Goal: Navigation & Orientation: Find specific page/section

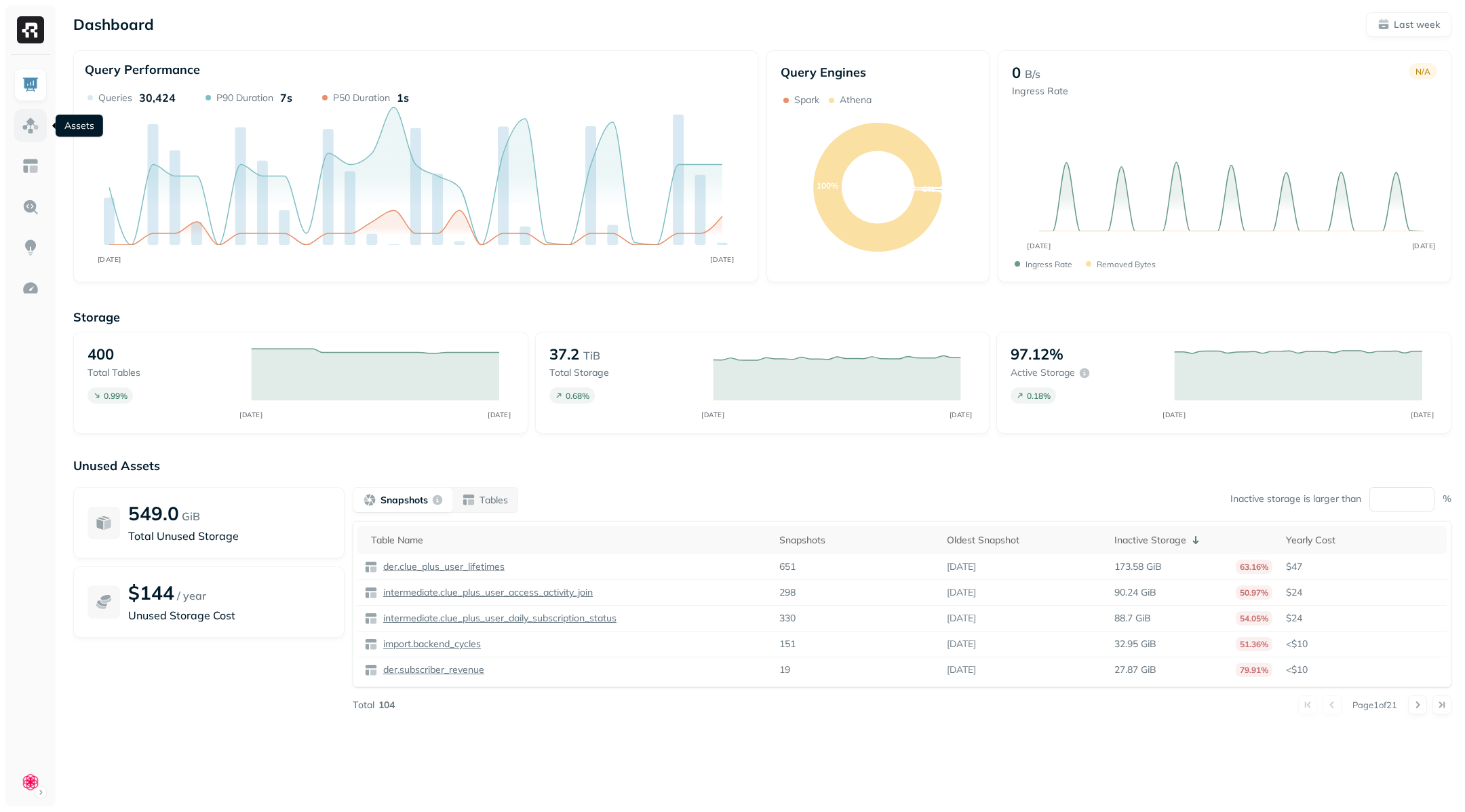
click at [37, 127] on img at bounding box center [30, 125] width 17 height 17
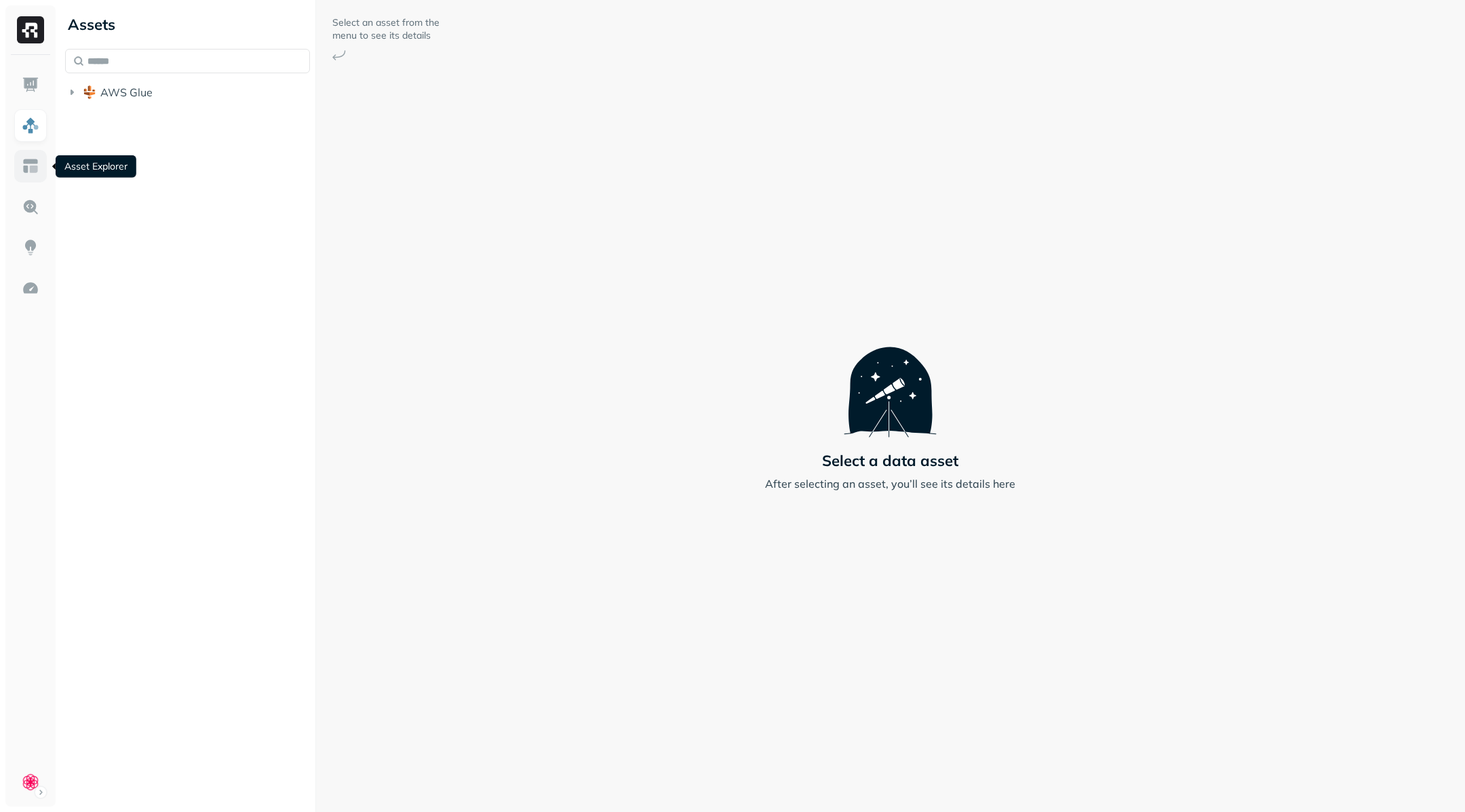
click at [34, 165] on img at bounding box center [30, 166] width 17 height 17
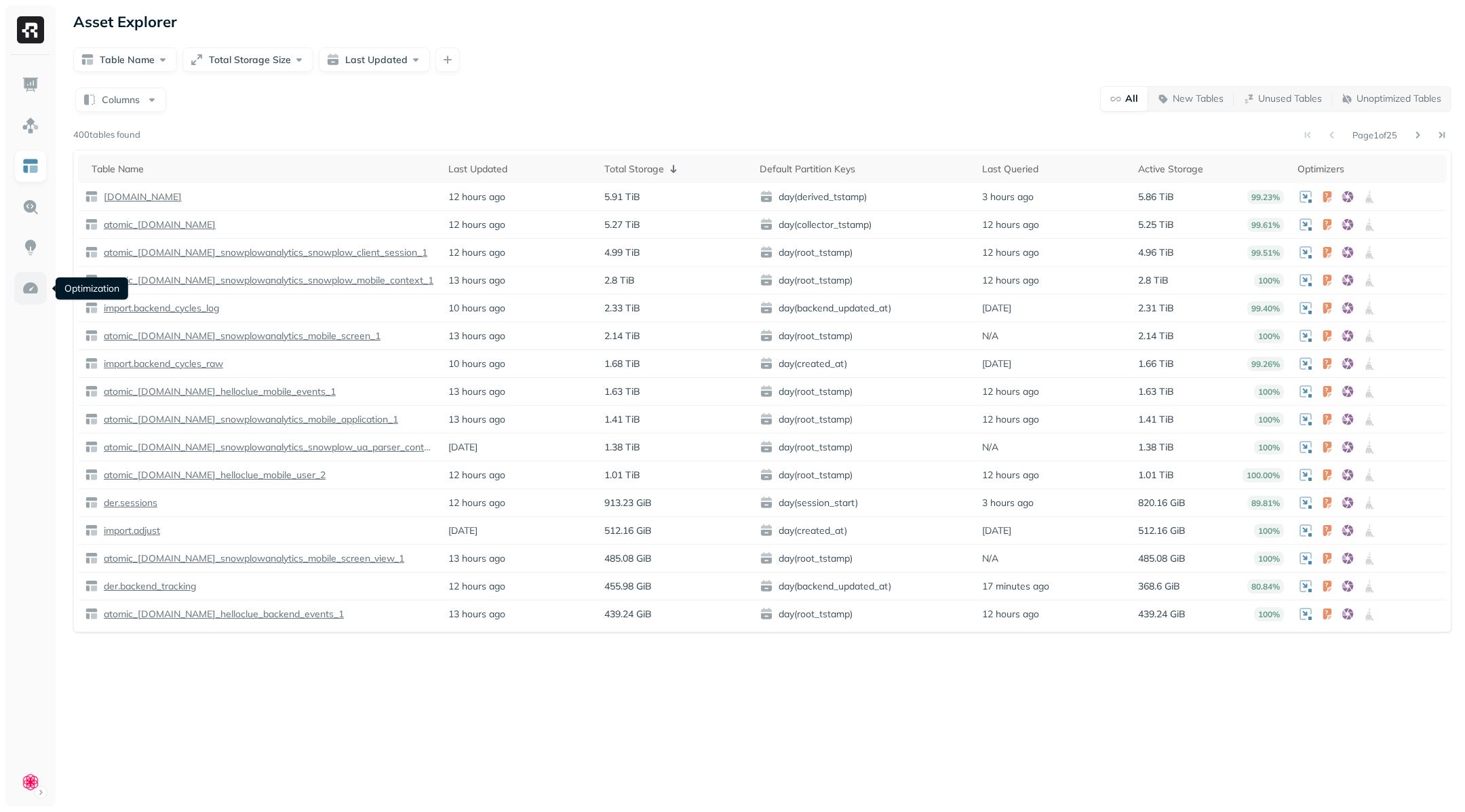
click at [36, 299] on link at bounding box center [30, 288] width 32 height 32
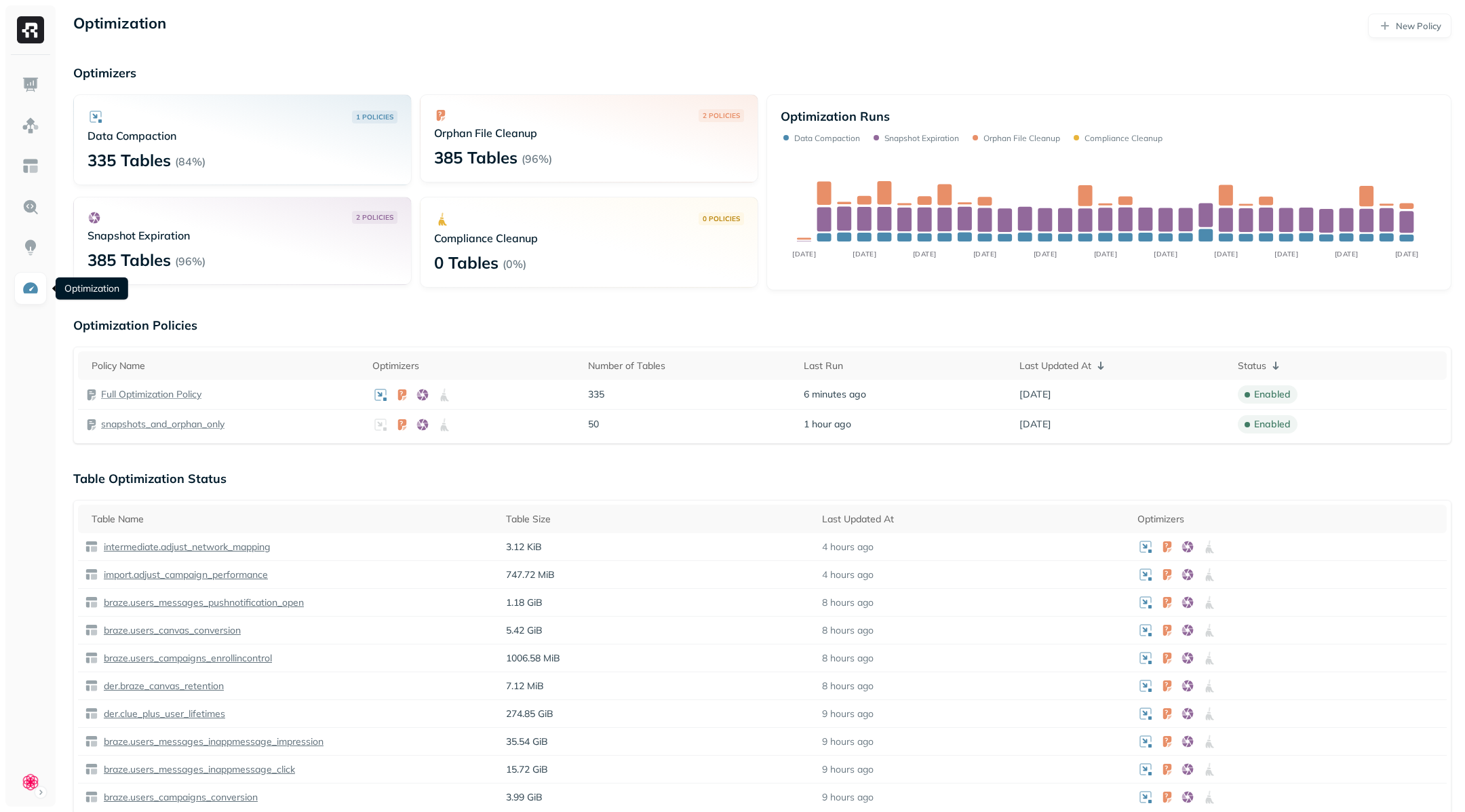
click at [33, 287] on img at bounding box center [30, 288] width 17 height 17
click at [30, 256] on img at bounding box center [30, 248] width 17 height 17
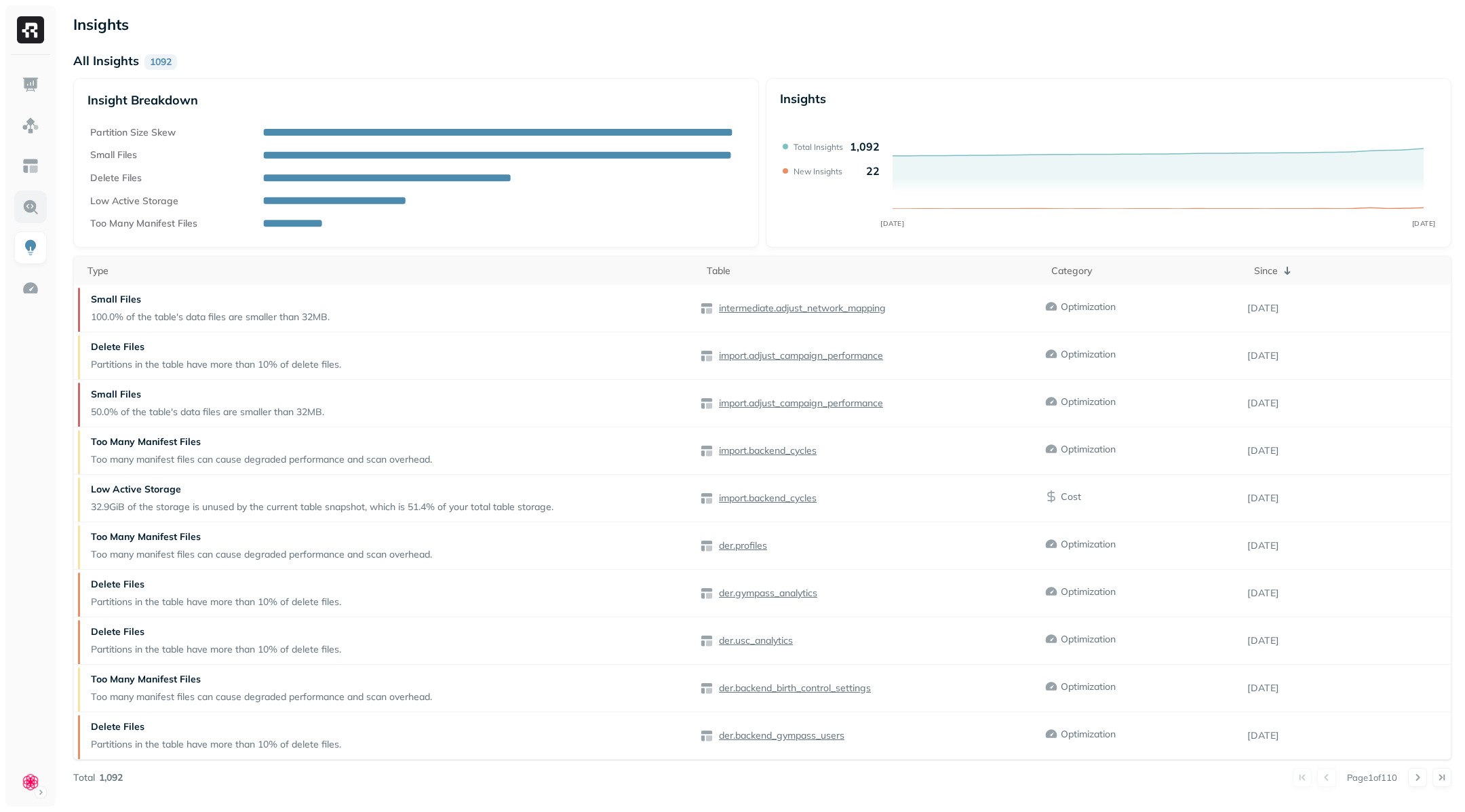
click at [22, 208] on img at bounding box center [30, 207] width 17 height 17
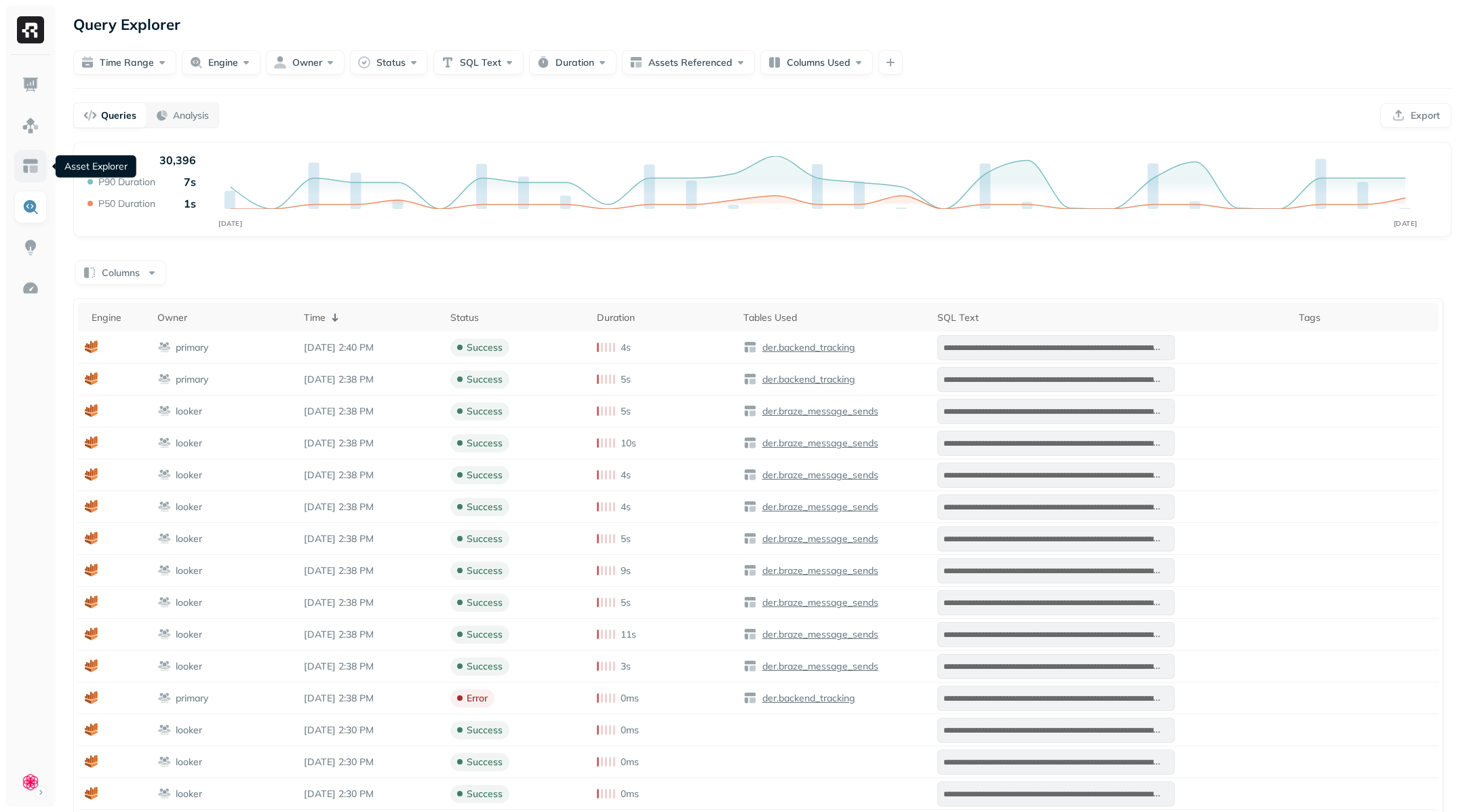
click at [23, 169] on img at bounding box center [30, 166] width 17 height 17
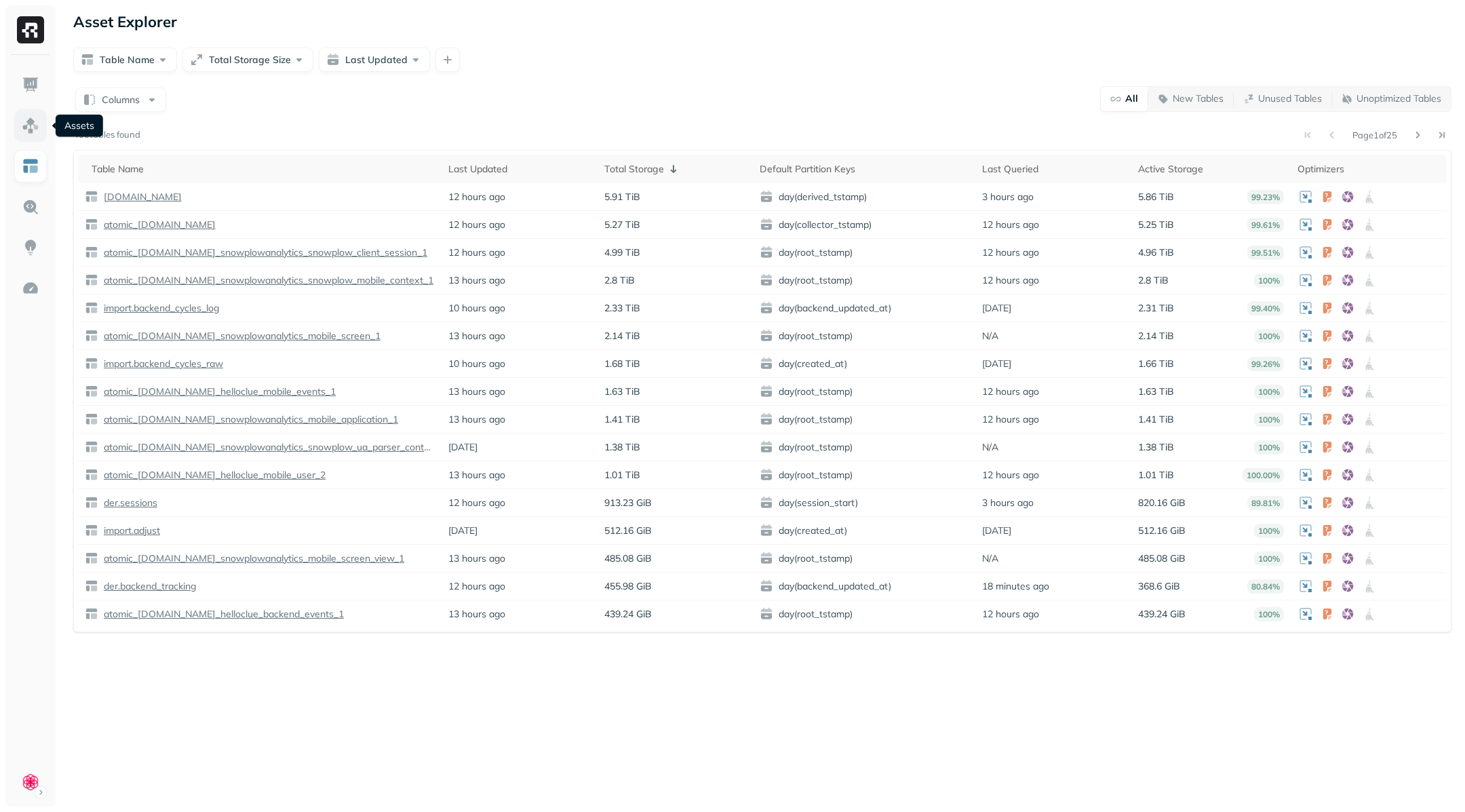
click at [30, 123] on img at bounding box center [30, 125] width 17 height 17
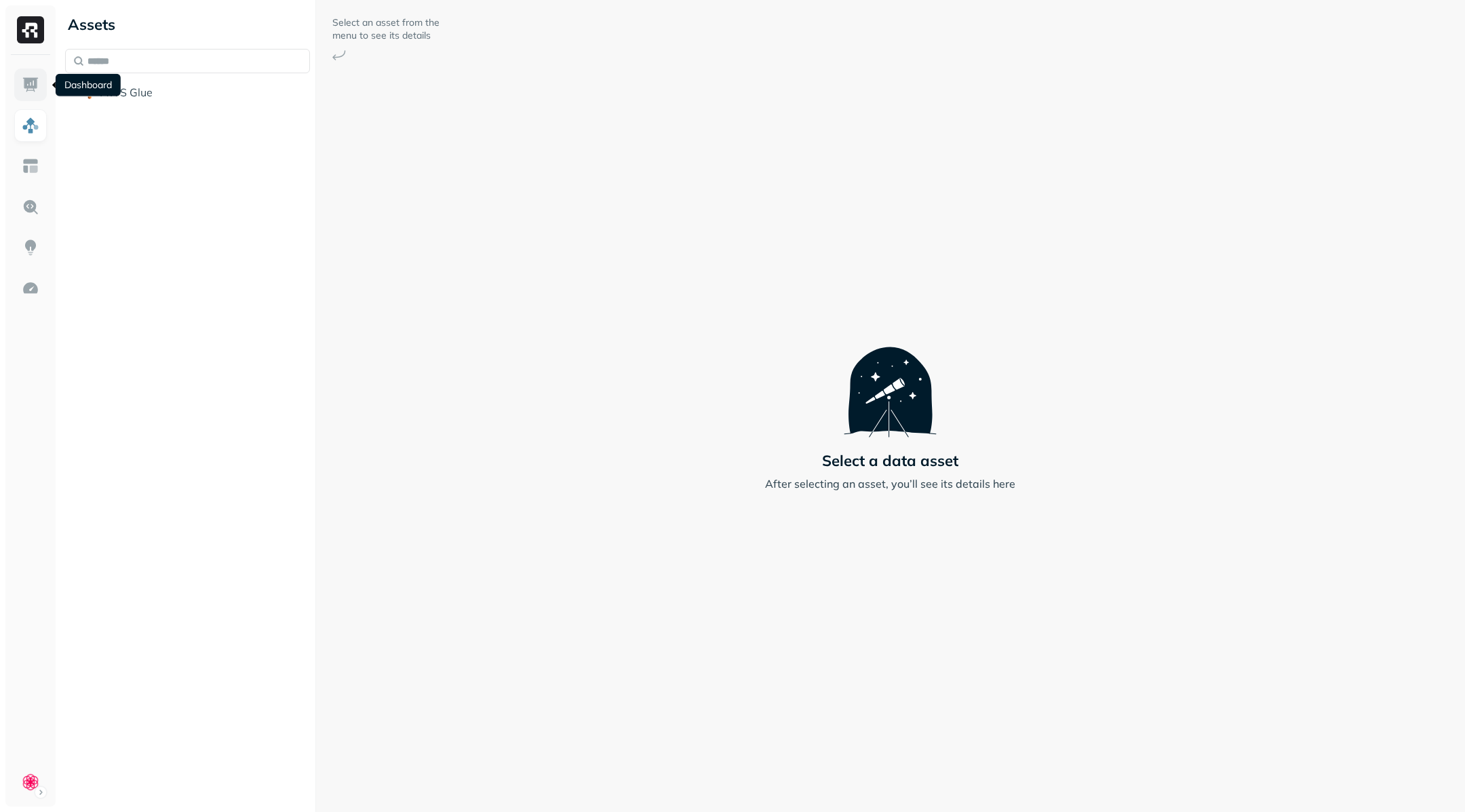
click at [33, 86] on img at bounding box center [30, 84] width 17 height 17
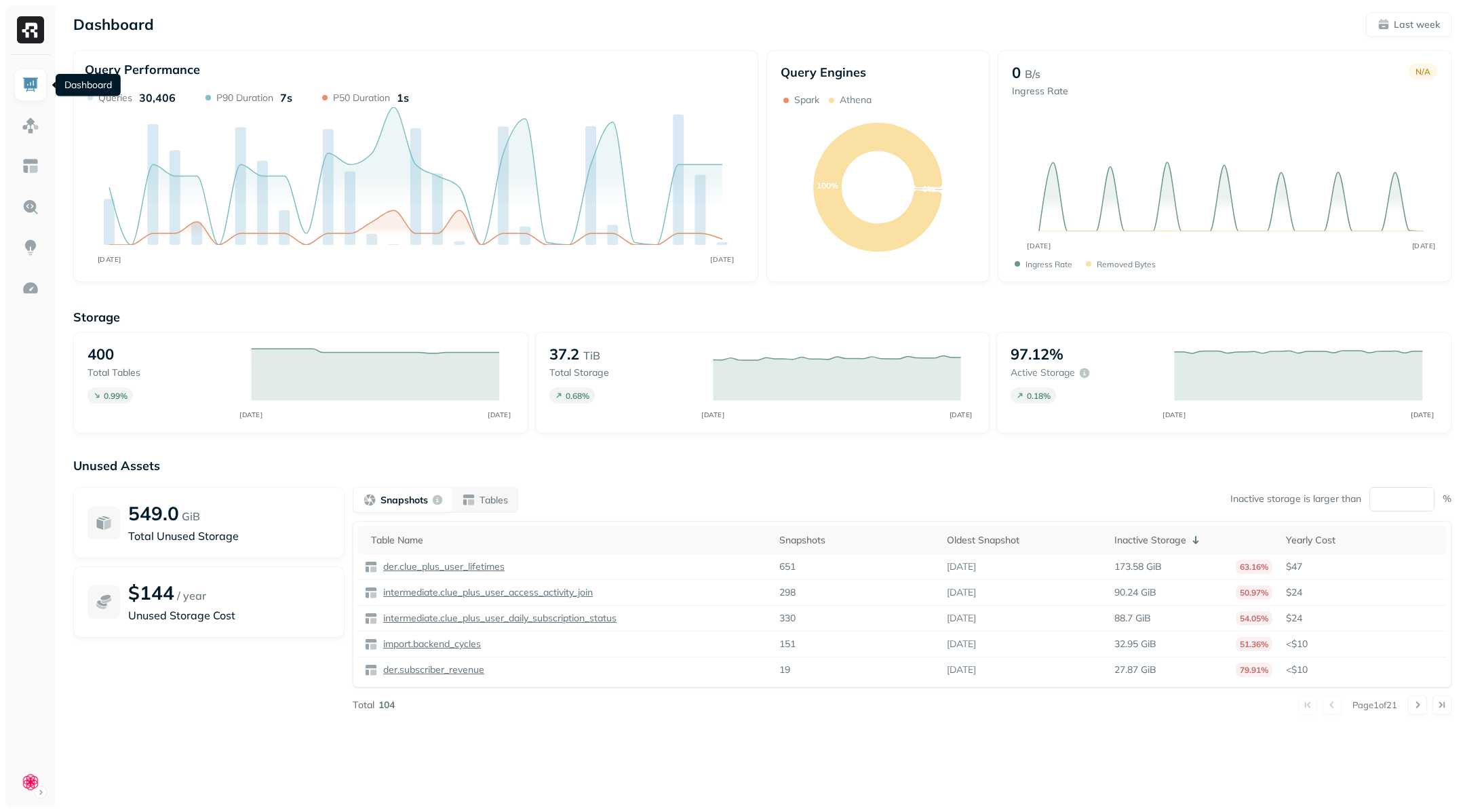
click at [256, 50] on div "Query Performance AUG [DATE] Queries 30,406 P90 Duration 7s P50 Duration 1s" at bounding box center [416, 166] width 685 height 232
click at [40, 123] on link at bounding box center [30, 125] width 32 height 32
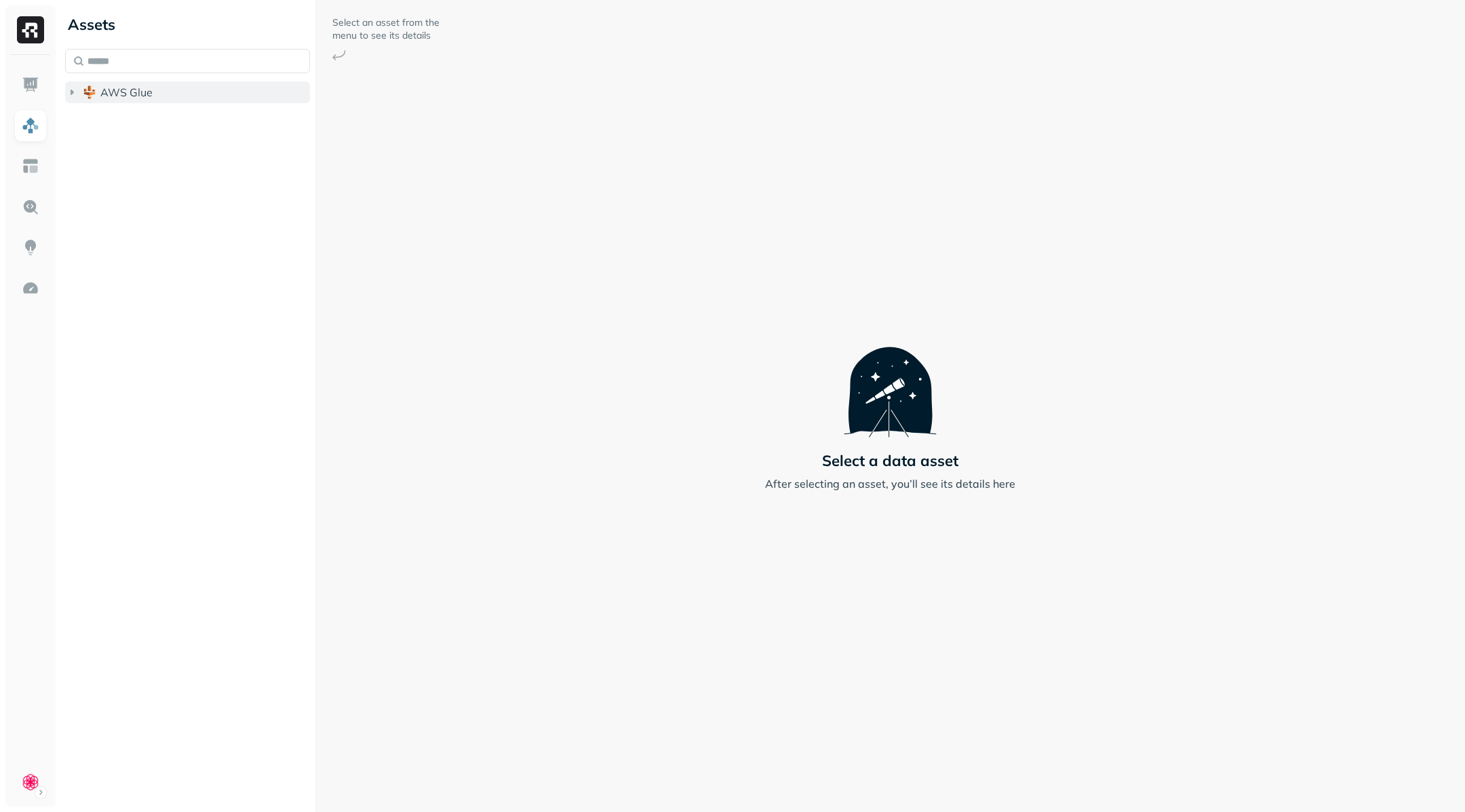
click at [65, 93] on icon "button" at bounding box center [72, 92] width 14 height 14
